Goal: Check status: Check status

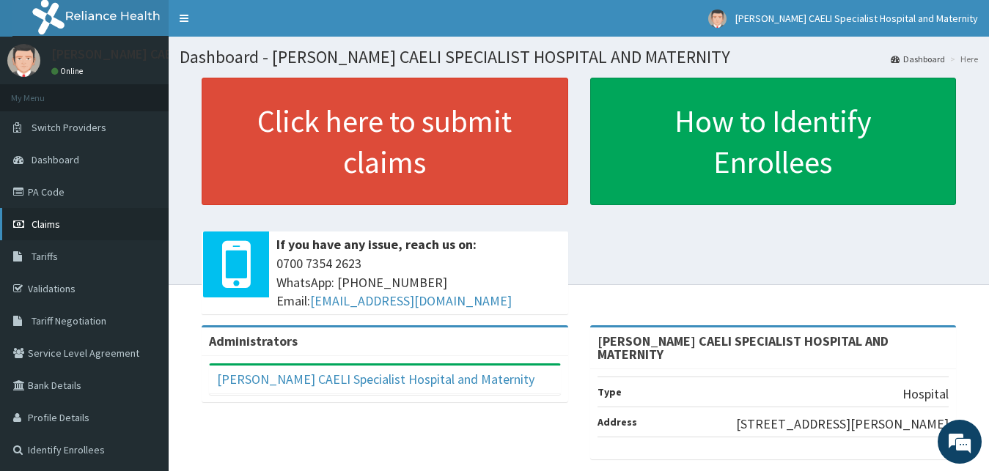
click at [42, 215] on link "Claims" at bounding box center [84, 224] width 169 height 32
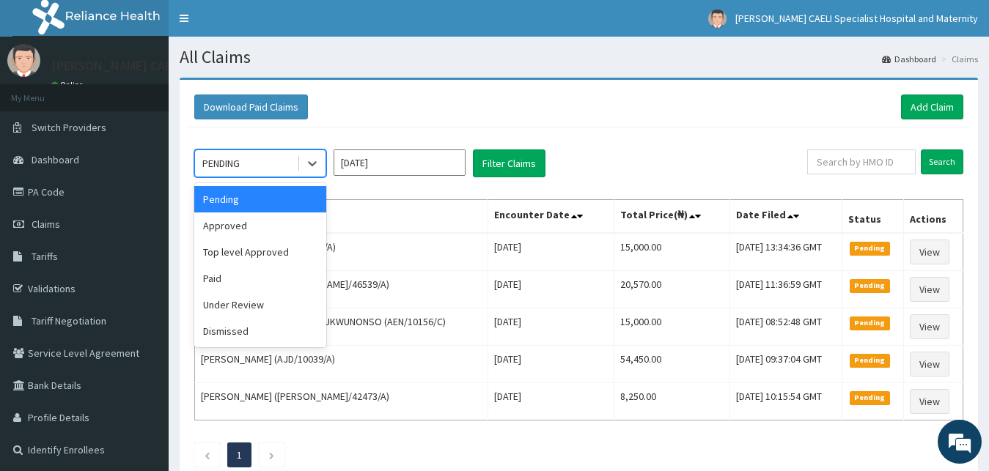
click at [276, 168] on div "PENDING" at bounding box center [246, 163] width 102 height 23
click at [263, 224] on div "Approved" at bounding box center [260, 226] width 132 height 26
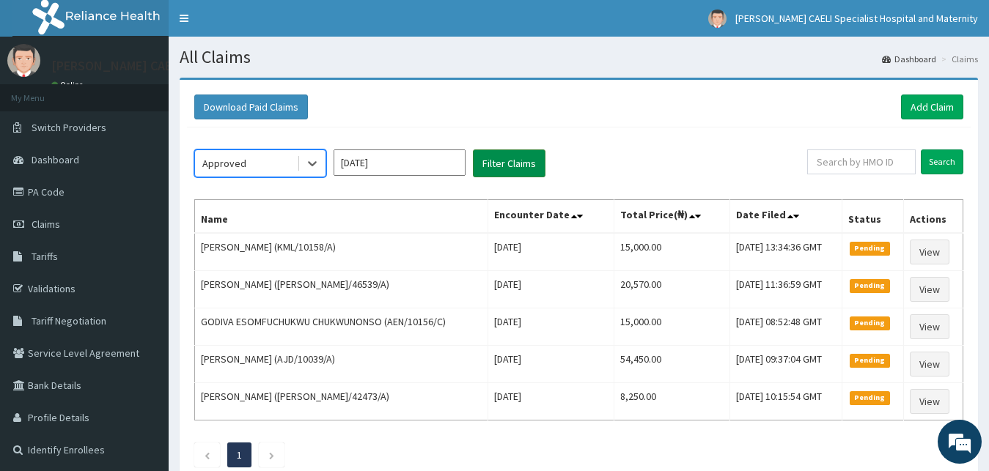
click at [505, 161] on button "Filter Claims" at bounding box center [509, 163] width 73 height 28
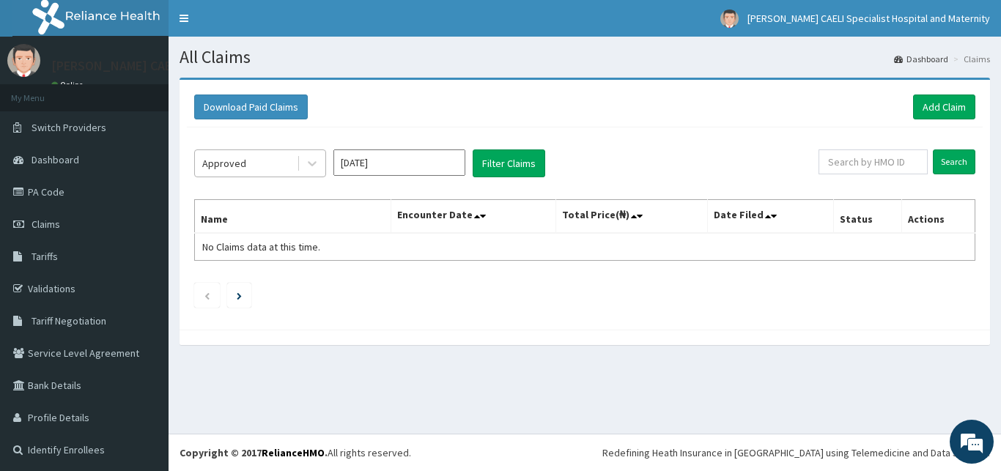
click at [290, 167] on div "Approved" at bounding box center [246, 163] width 102 height 23
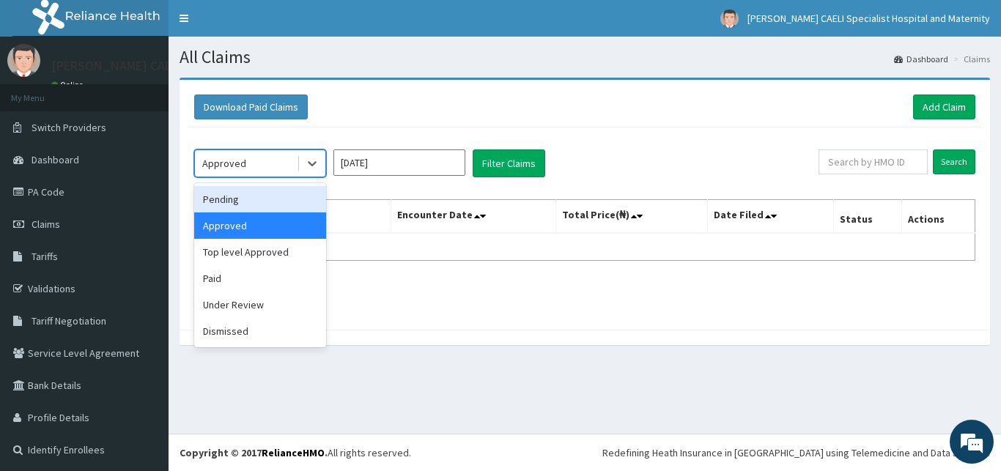
click at [270, 196] on div "Pending" at bounding box center [260, 199] width 132 height 26
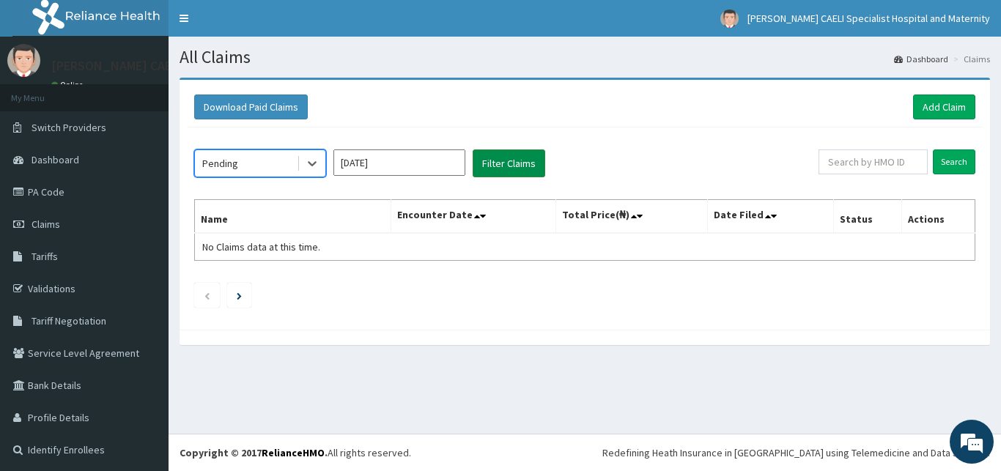
click at [509, 161] on button "Filter Claims" at bounding box center [509, 163] width 73 height 28
